Goal: Contribute content: Contribute content

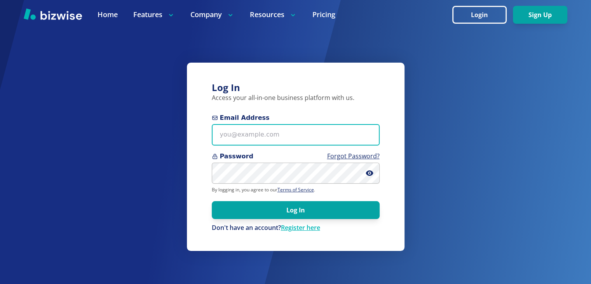
type input "[EMAIL_ADDRESS][DOMAIN_NAME]"
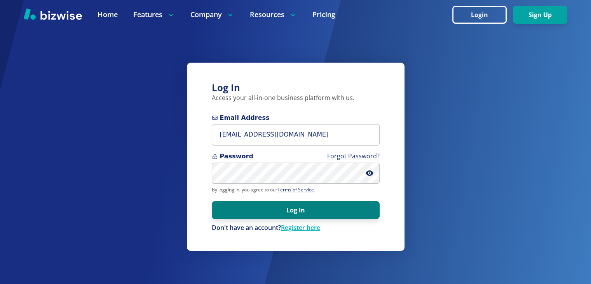
click at [275, 212] on button "Log In" at bounding box center [296, 210] width 168 height 18
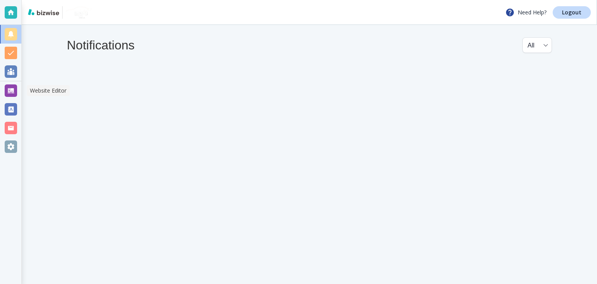
click at [12, 92] on div at bounding box center [11, 90] width 12 height 12
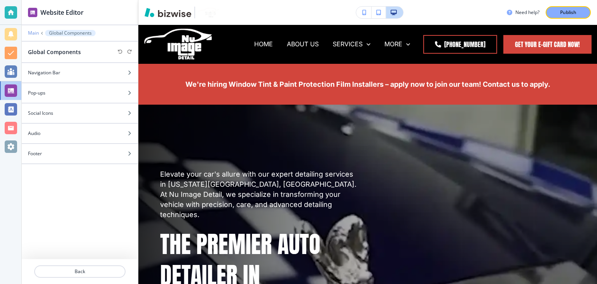
click at [35, 31] on p "Main" at bounding box center [33, 32] width 11 height 5
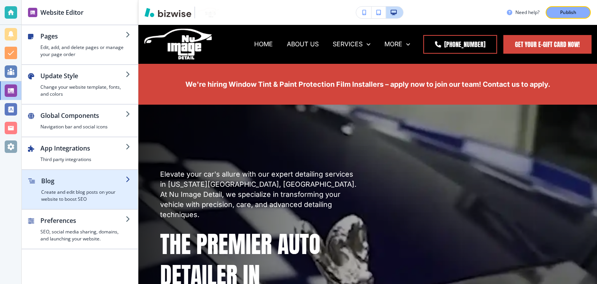
click at [50, 179] on h2 "Blog" at bounding box center [83, 180] width 84 height 9
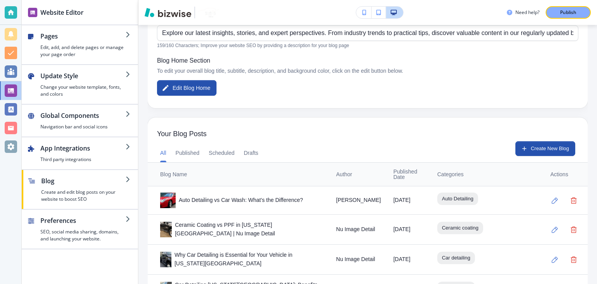
scroll to position [192, 0]
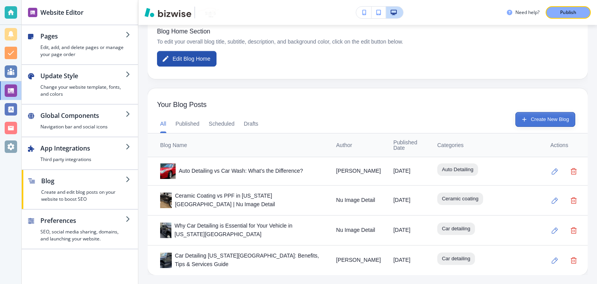
click at [533, 115] on button "Create New Blog" at bounding box center [545, 119] width 60 height 15
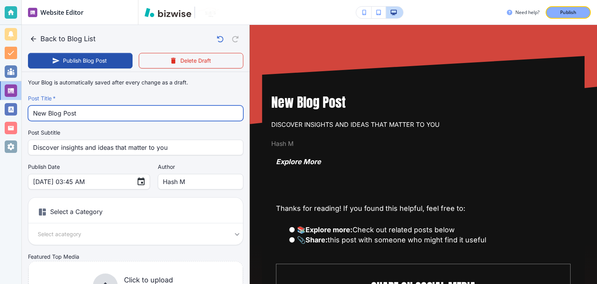
click at [124, 116] on input "New Blog Post" at bounding box center [135, 113] width 205 height 15
paste input "Things You Must Know While Buying Ceramic Coatings"
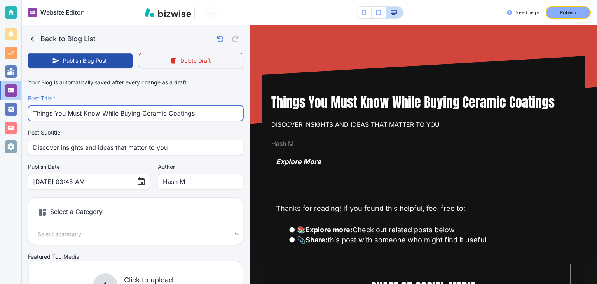
type input "Things You Must Know While Buying Ceramic Coatings"
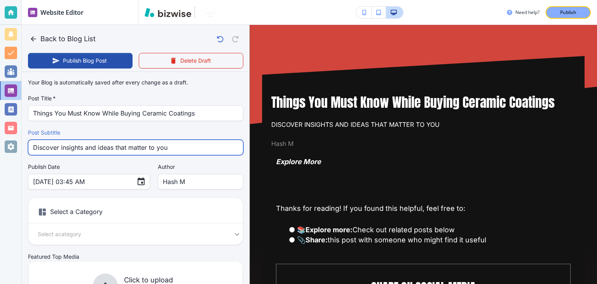
click at [102, 146] on input "Discover insights and ideas that matter to you" at bounding box center [135, 147] width 205 height 15
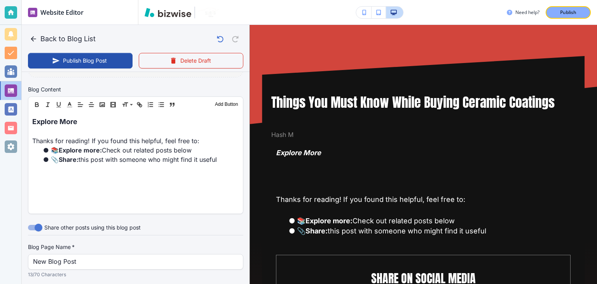
scroll to position [194, 0]
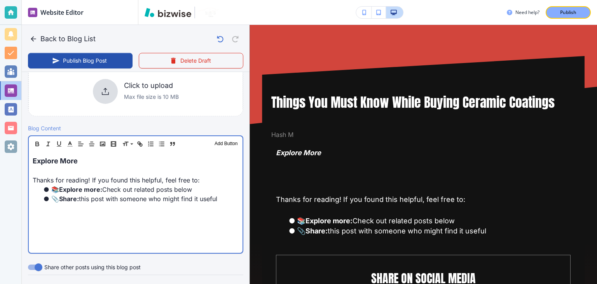
click at [79, 200] on strong "Share:" at bounding box center [69, 199] width 20 height 8
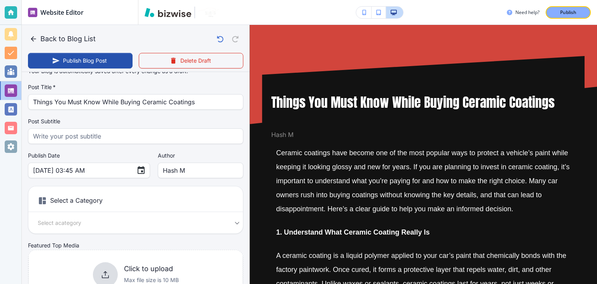
scroll to position [0, 0]
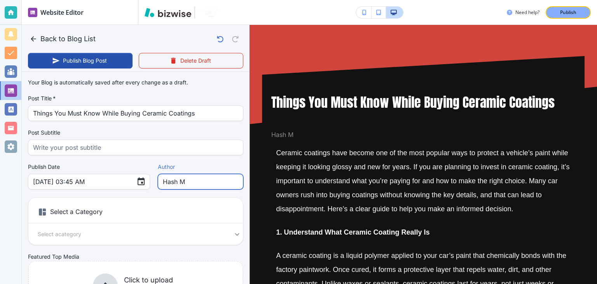
click at [194, 185] on input "Hash M" at bounding box center [200, 181] width 75 height 15
type input "Aug 29, 2025 03:46 AM"
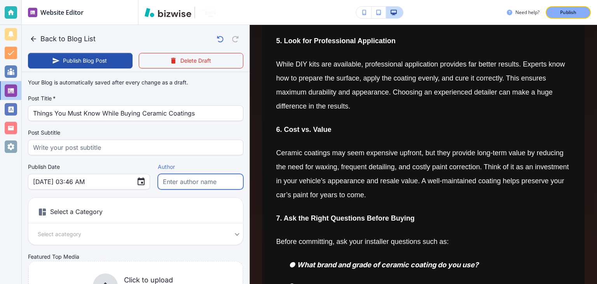
scroll to position [505, 0]
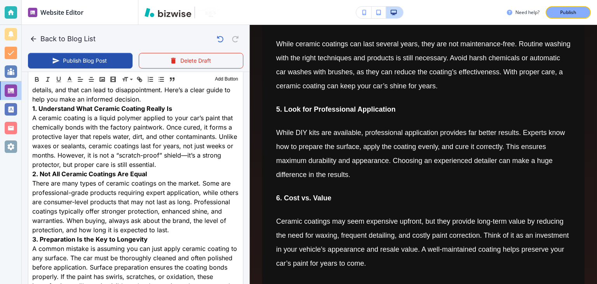
type input "Chris"
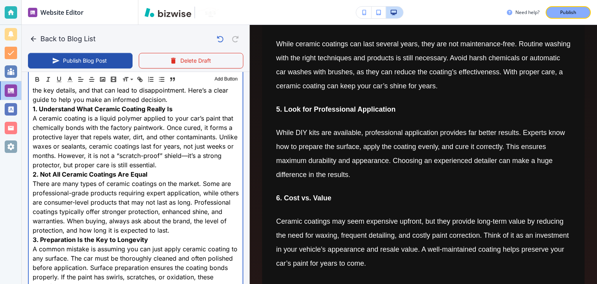
click at [152, 169] on span "A ceramic coating is a liquid polymer applied to your car’s paint that chemical…" at bounding box center [136, 141] width 207 height 54
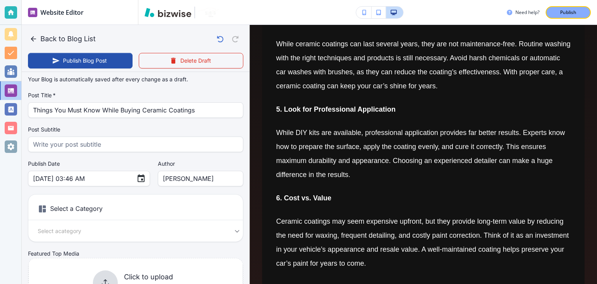
scroll to position [117, 0]
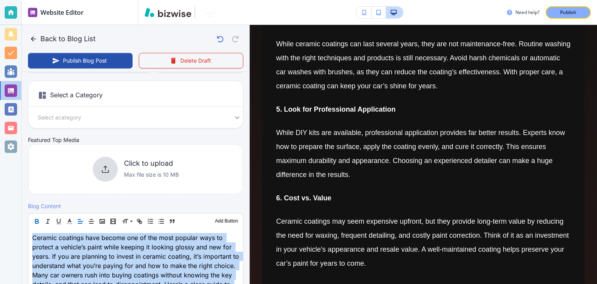
click at [40, 219] on icon "button" at bounding box center [36, 221] width 7 height 7
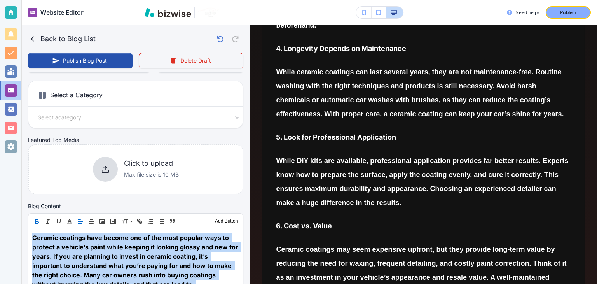
click at [40, 219] on icon "button" at bounding box center [36, 221] width 7 height 7
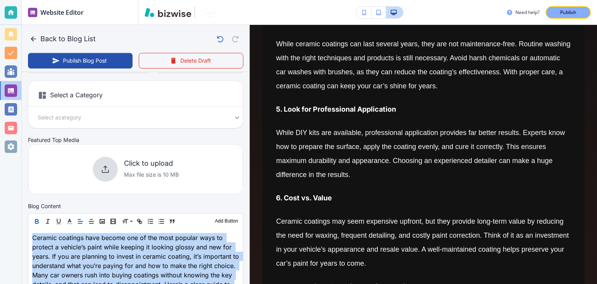
click at [38, 219] on icon "button" at bounding box center [36, 221] width 7 height 7
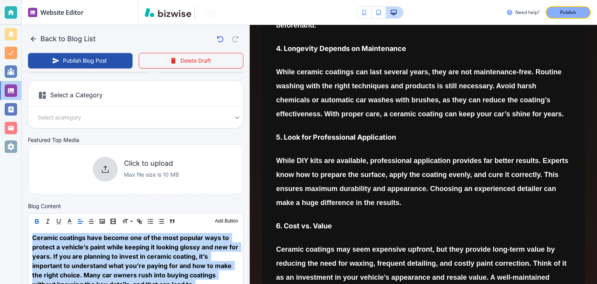
click at [38, 219] on icon "button" at bounding box center [36, 221] width 7 height 7
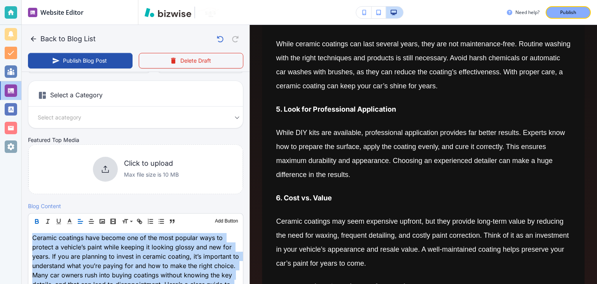
click at [38, 219] on icon "button" at bounding box center [36, 221] width 7 height 7
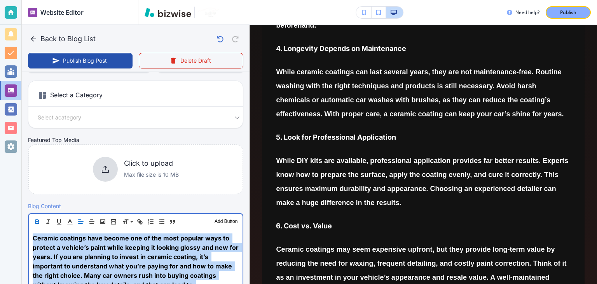
click at [70, 247] on span "Ceramic coatings have become one of the most popular ways to protect a vehicle’…" at bounding box center [136, 270] width 207 height 73
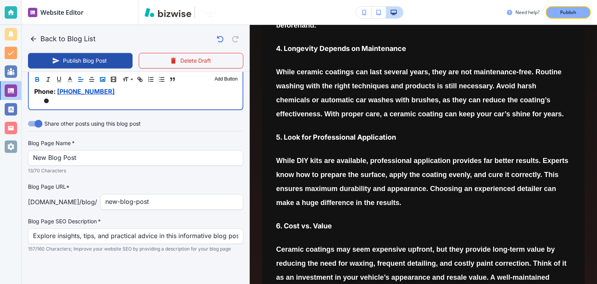
scroll to position [1035, 0]
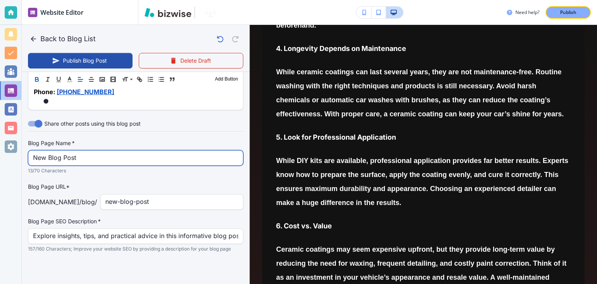
click at [89, 157] on input "New Blog Post" at bounding box center [135, 157] width 205 height 15
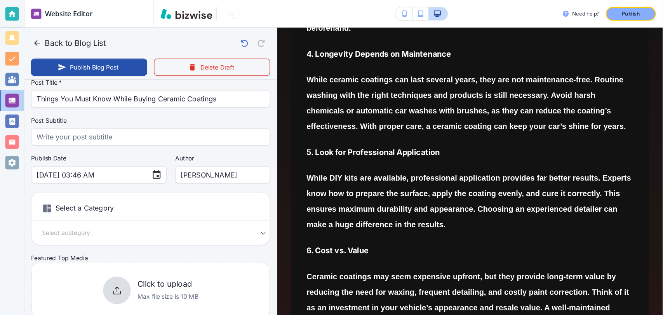
scroll to position [0, 0]
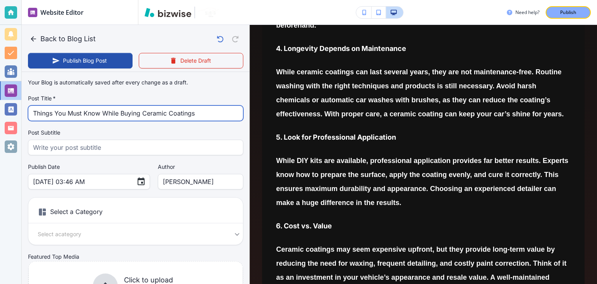
click at [122, 114] on input "Things You Must Know While Buying Ceramic Coatings" at bounding box center [135, 113] width 205 height 15
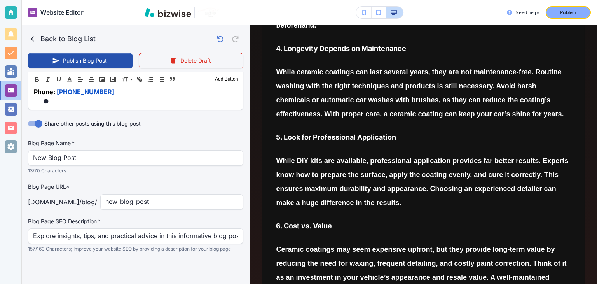
scroll to position [1034, 0]
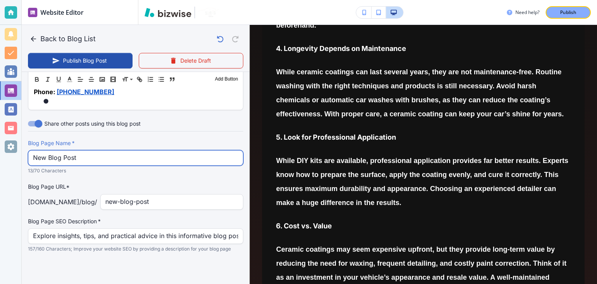
click at [90, 157] on input "New Blog Post" at bounding box center [135, 157] width 205 height 15
paste input "Things You Must Know While Buying Ceramic Coatings"
type input "Things You Must Know While Buying Ceramic Coatings"
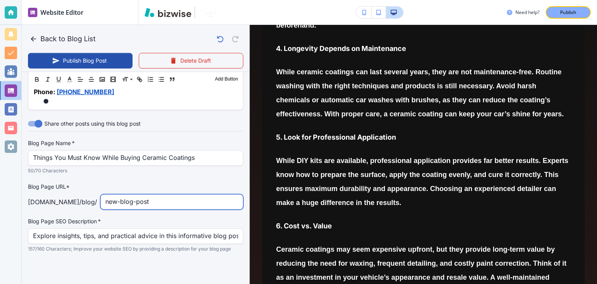
click at [153, 204] on input "new-blog-post" at bounding box center [171, 201] width 133 height 15
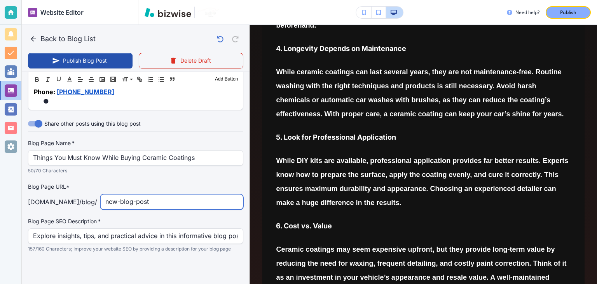
paste input "Things You Must Know While Buying Ceramic Coatings"
type input "Things You Must Know While Buying Ceramic Coatings"
click at [129, 200] on input "text" at bounding box center [171, 201] width 133 height 15
click at [140, 200] on input "text" at bounding box center [171, 201] width 133 height 15
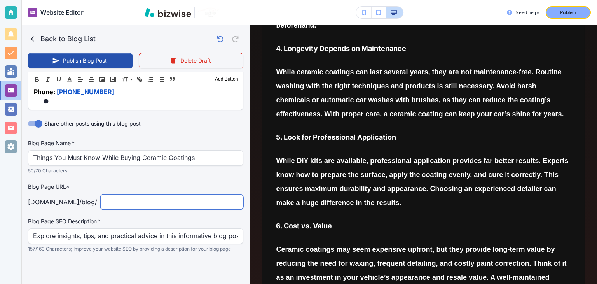
paste input "Things You Must Know While Buying Ceramic Coatings"
type input "Aug 29, 2025 03:47 AM"
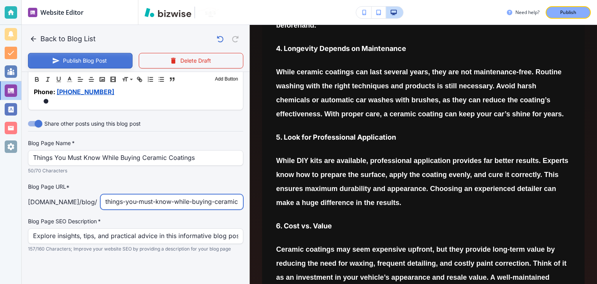
type input "things-you-must-know-while-buying-ceramic-coatings"
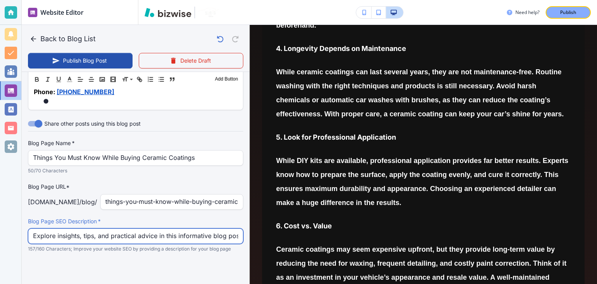
click at [78, 240] on input "Explore insights, tips, and practical advice in this informative blog post. Dis…" at bounding box center [135, 235] width 205 height 15
click at [81, 237] on input "Explore insights, tips, and practical advice in this informative blog post. Dis…" at bounding box center [135, 235] width 205 height 15
paste input "Learn the key facts about ceramic coatings, their benefits, costs, and maintena…"
type input "Aug 29, 2025 03:56 AM"
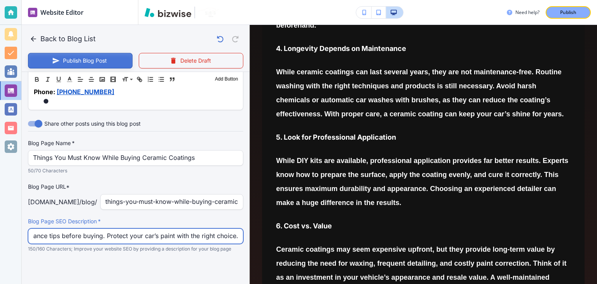
type input "Learn the key facts about ceramic coatings, their benefits, costs, and maintena…"
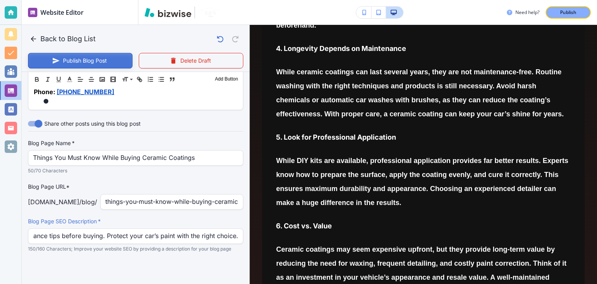
scroll to position [0, 0]
click at [89, 58] on button "Publish Blog Post" at bounding box center [80, 61] width 104 height 16
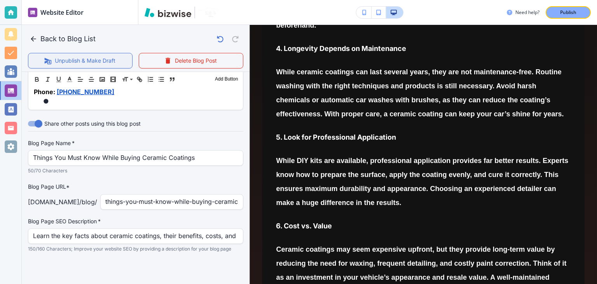
scroll to position [1034, 0]
click at [568, 11] on p "Publish" at bounding box center [568, 12] width 16 height 7
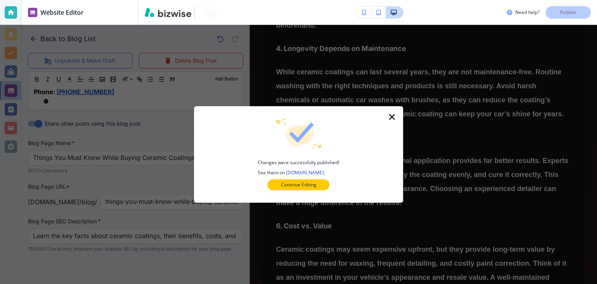
click at [392, 121] on icon "button" at bounding box center [391, 116] width 9 height 9
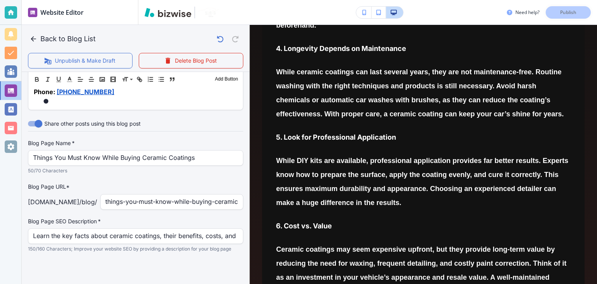
scroll to position [1034, 0]
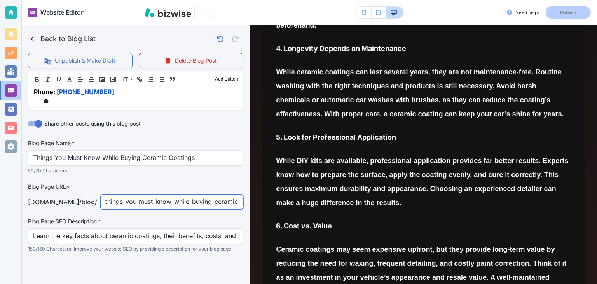
click at [137, 202] on input "things-you-must-know-while-buying-ceramic-coatings" at bounding box center [171, 201] width 133 height 15
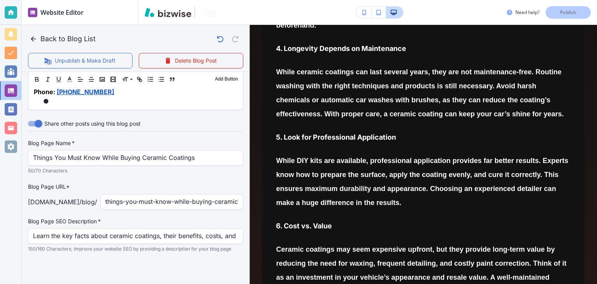
click at [68, 204] on p "nuimagedetail.com /blog /" at bounding box center [62, 201] width 69 height 9
copy p "nuimagedetail.com /blog /"
